Goal: Transaction & Acquisition: Subscribe to service/newsletter

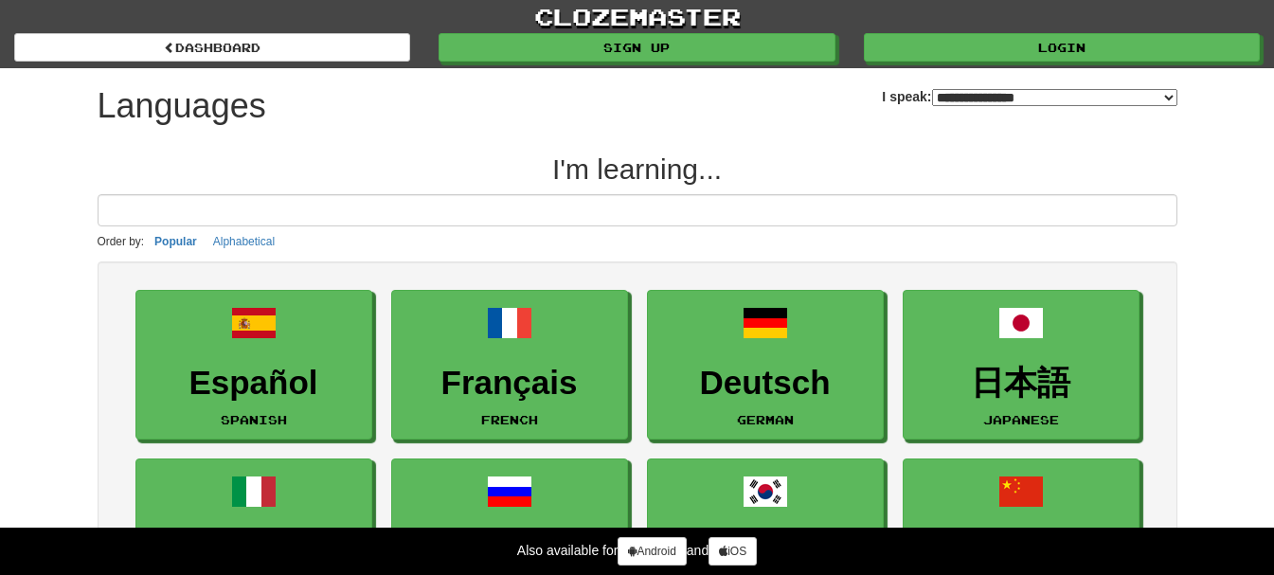
select select "*******"
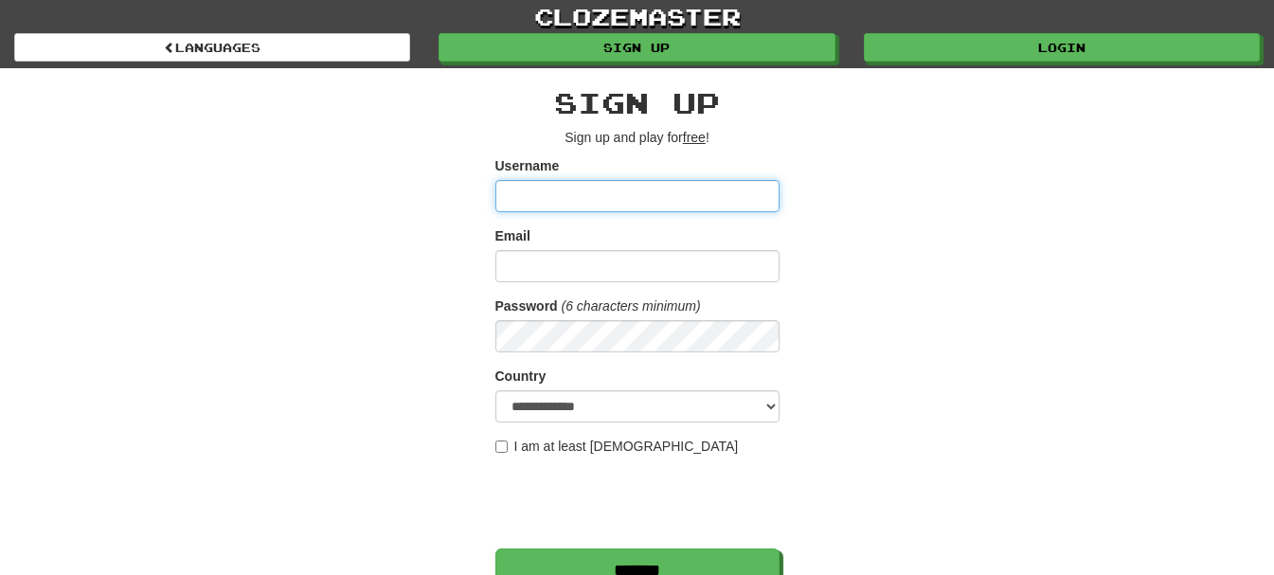
type input "*******"
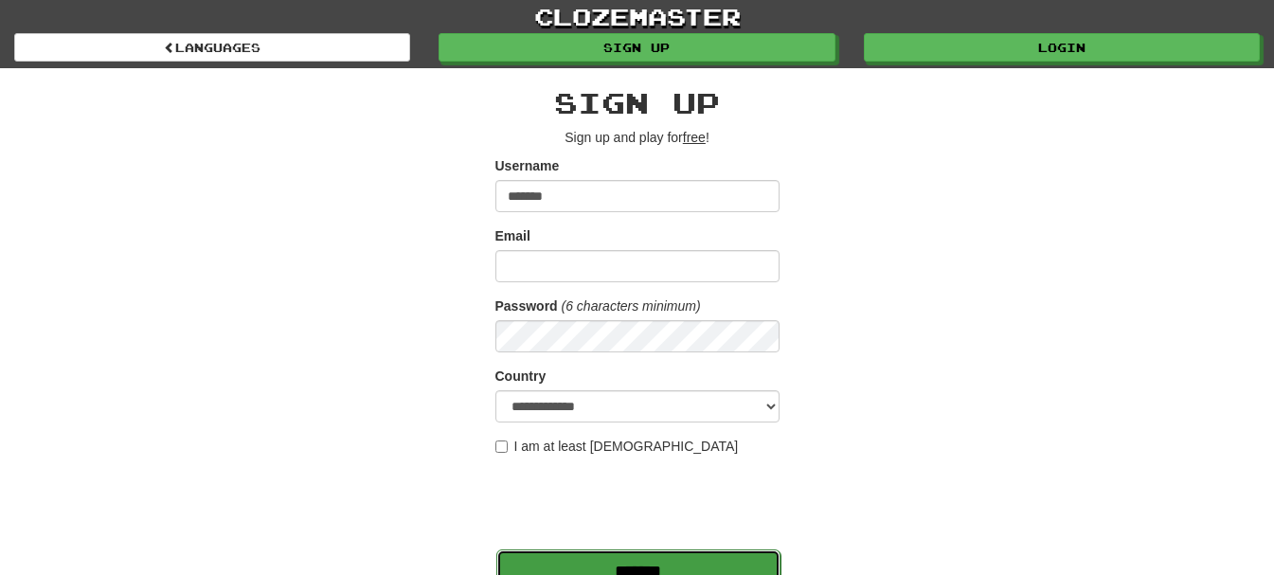
click at [543, 562] on input "*******" at bounding box center [638, 571] width 284 height 44
